Goal: Find specific page/section: Find specific page/section

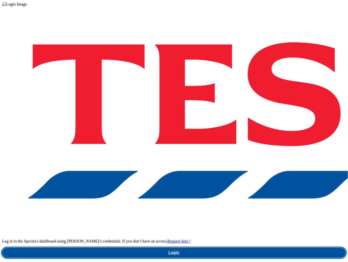
click at [249, 248] on link "Login" at bounding box center [174, 253] width 344 height 10
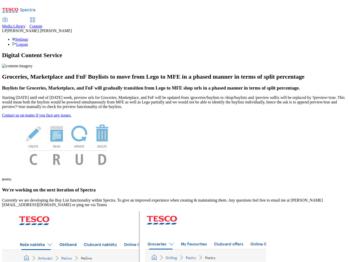
click at [26, 24] on span "Media Library" at bounding box center [14, 26] width 24 height 4
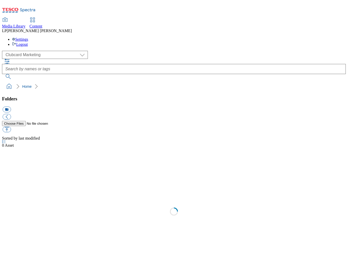
scroll to position [0, 0]
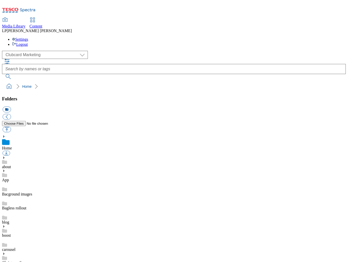
click at [16, 51] on div "( optional ) Clubcard Marketing Demo Dotcom UK Emails GHS Marketing UK GHS Prod…" at bounding box center [174, 55] width 344 height 8
click at [16, 51] on select "Clubcard Marketing Demo Dotcom UK Emails GHS Marketing UK GHS Product UK GHS RO…" at bounding box center [45, 55] width 86 height 8
select select "flare-ghs-roi"
click at [21, 156] on div "1_BAU" at bounding box center [174, 162] width 344 height 13
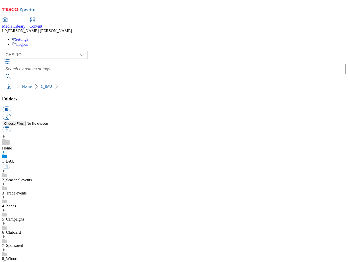
click at [6, 150] on icon at bounding box center [4, 152] width 4 height 4
click at [5, 209] on use at bounding box center [3, 210] width 1 height 3
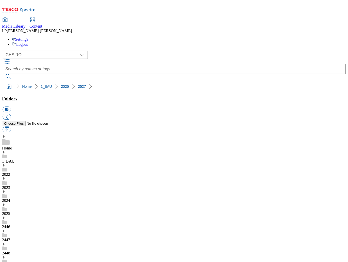
scroll to position [0, 0]
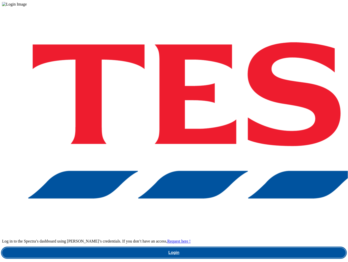
click at [245, 248] on link "Login" at bounding box center [174, 253] width 344 height 10
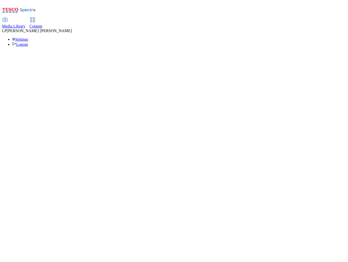
select select "flare-ghs-roi"
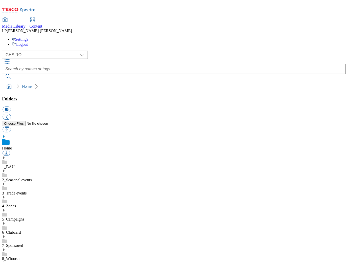
click at [14, 156] on div "1_BAU" at bounding box center [174, 162] width 344 height 13
click at [6, 150] on icon at bounding box center [4, 152] width 4 height 4
click at [5, 151] on use at bounding box center [3, 152] width 1 height 3
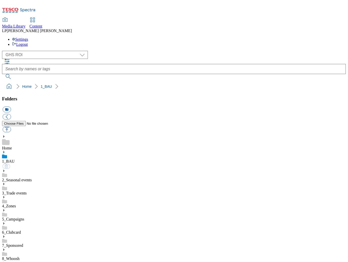
click at [6, 150] on icon at bounding box center [4, 152] width 4 height 4
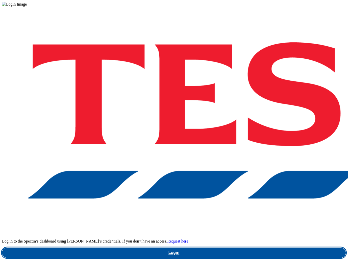
click at [250, 248] on link "Login" at bounding box center [174, 253] width 344 height 10
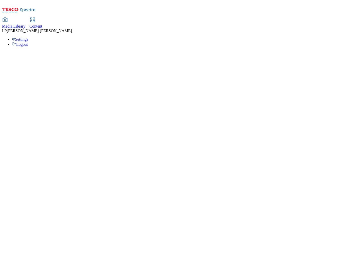
select select "flare-ghs-roi"
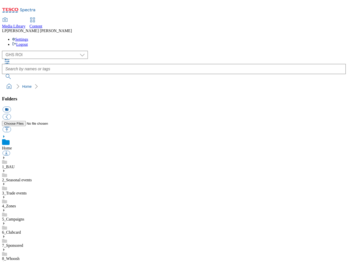
click at [6, 156] on icon at bounding box center [4, 158] width 4 height 4
click at [5, 209] on use at bounding box center [3, 210] width 1 height 3
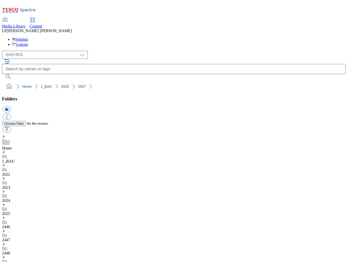
scroll to position [88, 0]
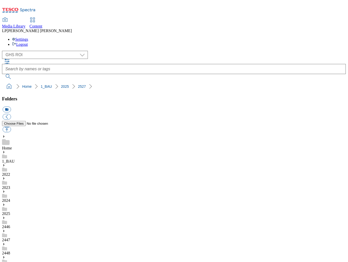
scroll to position [76, 0]
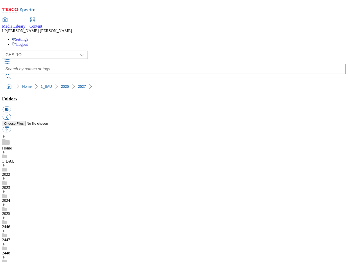
scroll to position [69, 0]
click at [23, 51] on select "Clubcard Marketing Demo Dotcom UK Emails GHS Marketing UK GHS Product UK GHS RO…" at bounding box center [45, 55] width 86 height 8
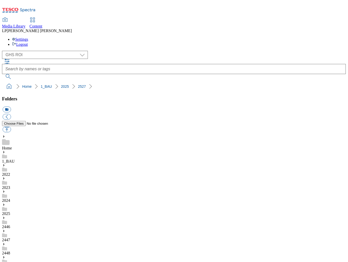
click at [7, 207] on use at bounding box center [4, 209] width 5 height 4
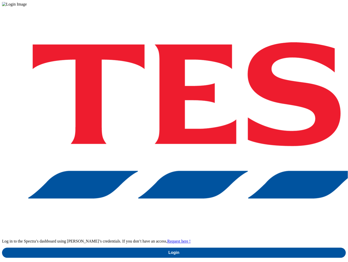
click at [269, 155] on div "Log in to the Spectra’s dashboard using [PERSON_NAME]’s credentials. If you don…" at bounding box center [174, 132] width 344 height 251
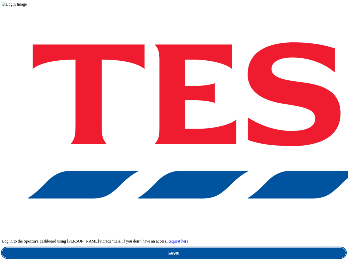
click at [261, 248] on link "Login" at bounding box center [174, 253] width 344 height 10
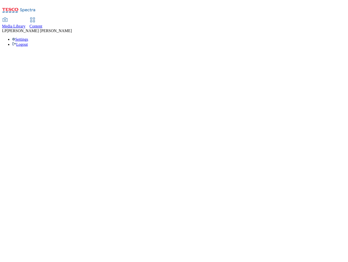
select select "flare-ghs-roi"
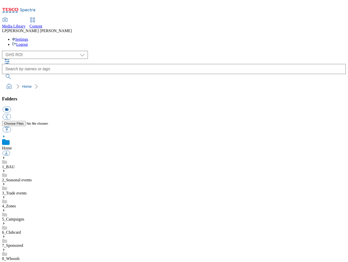
scroll to position [51, 0]
click at [6, 156] on icon at bounding box center [4, 158] width 4 height 4
click at [6, 208] on icon at bounding box center [4, 210] width 4 height 4
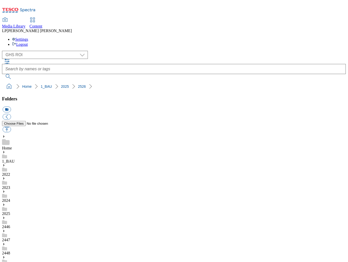
scroll to position [8, 0]
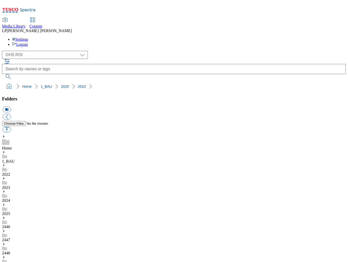
scroll to position [171, 0]
